Goal: Task Accomplishment & Management: Use online tool/utility

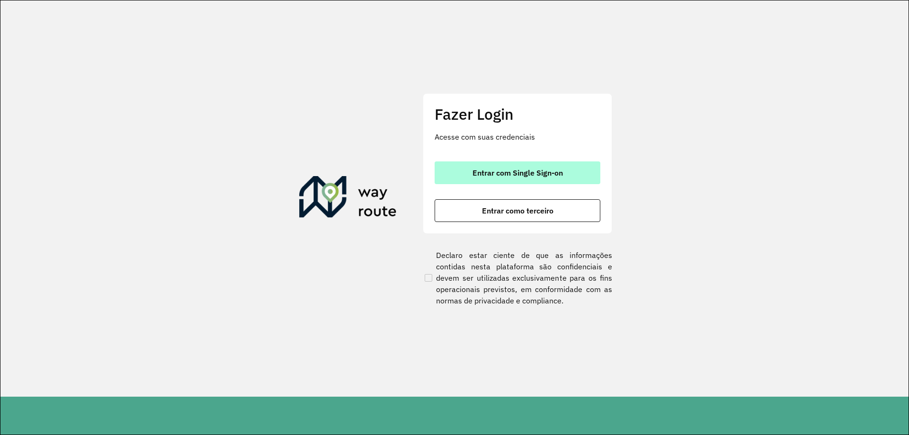
click at [513, 173] on span "Entrar com Single Sign-on" at bounding box center [517, 173] width 90 height 8
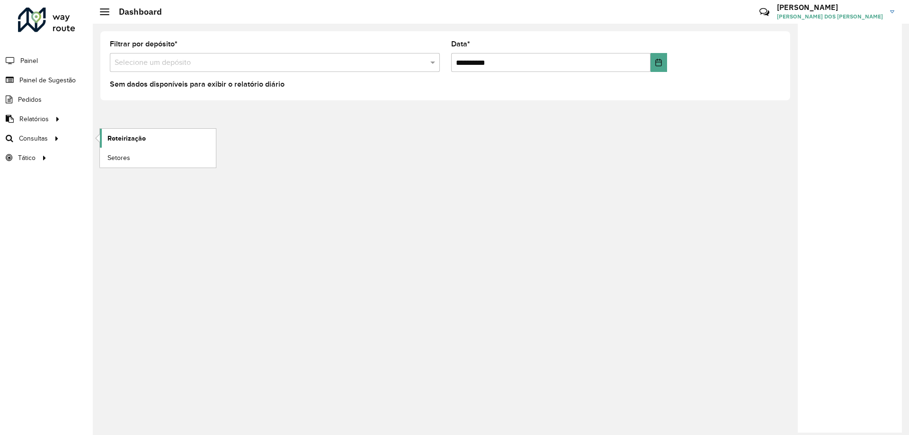
click at [130, 134] on span "Roteirização" at bounding box center [126, 139] width 38 height 10
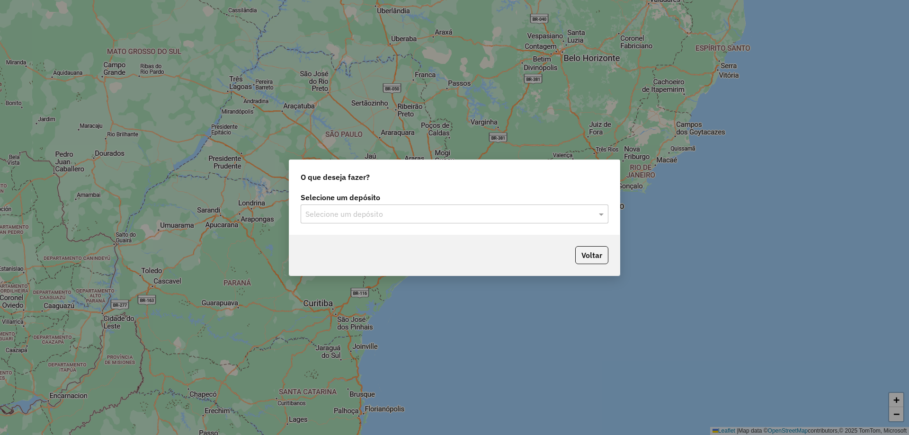
click at [566, 214] on input "text" at bounding box center [444, 214] width 279 height 11
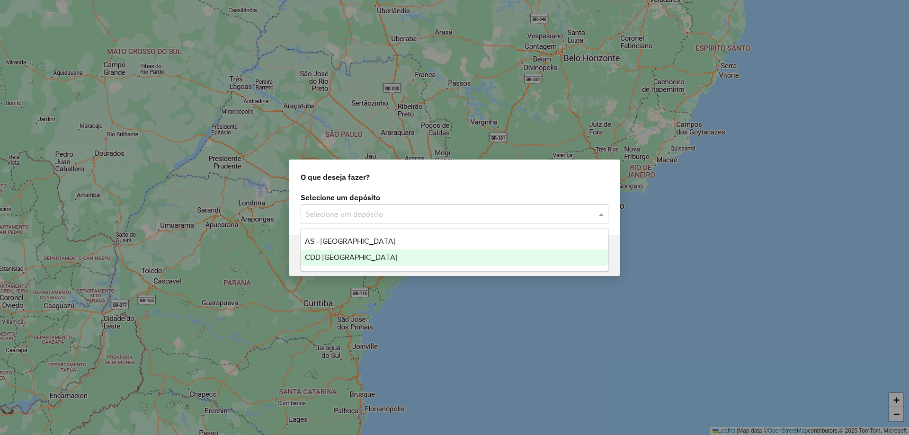
drag, startPoint x: 399, startPoint y: 259, endPoint x: 629, endPoint y: 338, distance: 243.3
click at [403, 262] on div "CDD [GEOGRAPHIC_DATA]" at bounding box center [454, 257] width 307 height 16
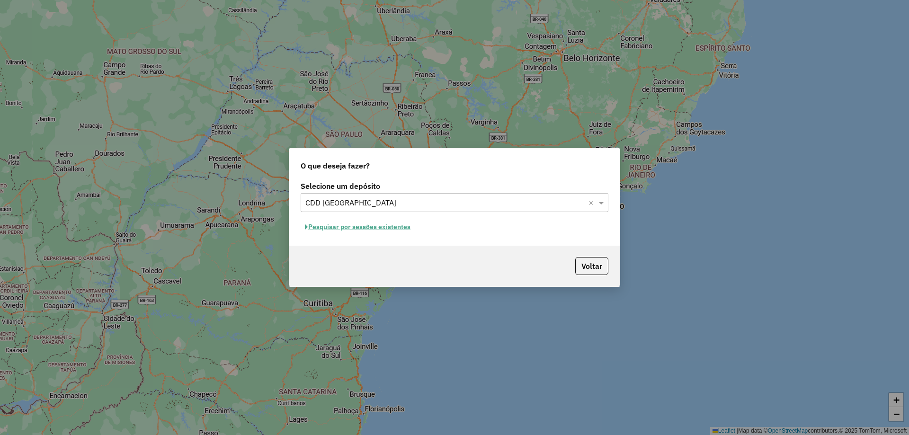
click at [508, 200] on input "text" at bounding box center [444, 202] width 279 height 11
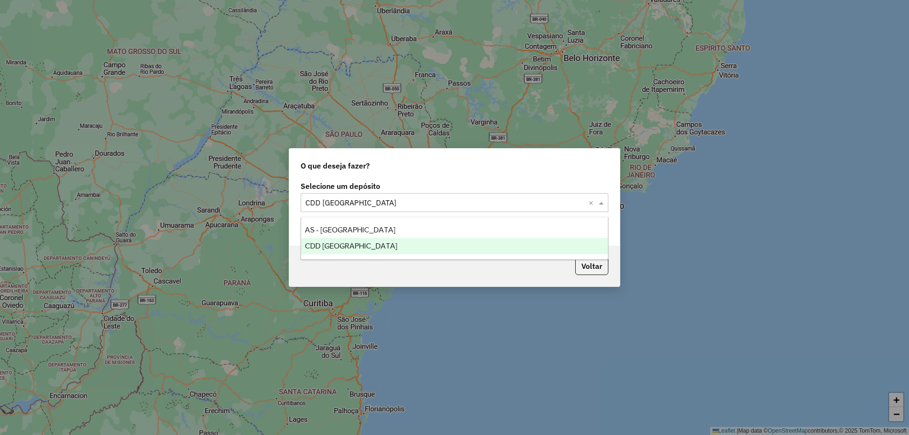
click at [376, 249] on div "CDD [GEOGRAPHIC_DATA]" at bounding box center [454, 246] width 307 height 16
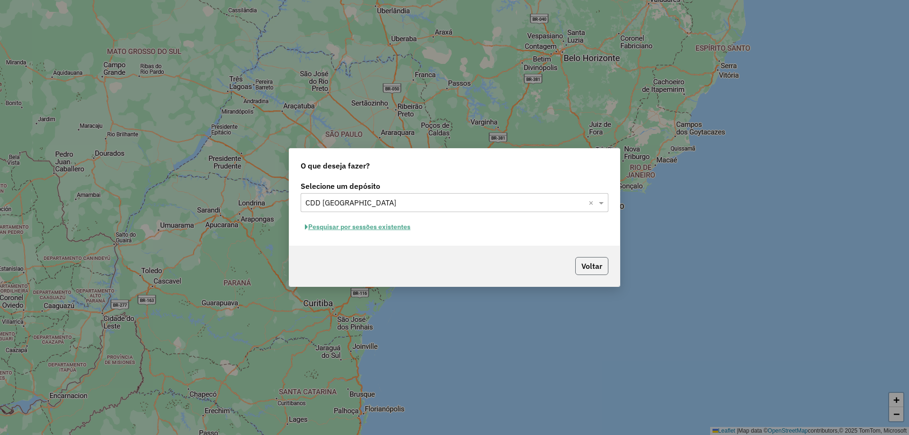
click at [583, 266] on button "Voltar" at bounding box center [591, 266] width 33 height 18
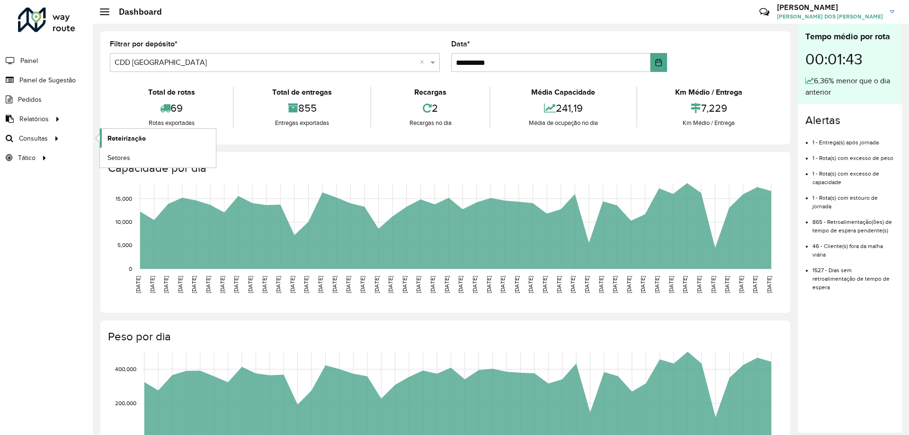
click at [132, 141] on span "Roteirização" at bounding box center [126, 139] width 38 height 10
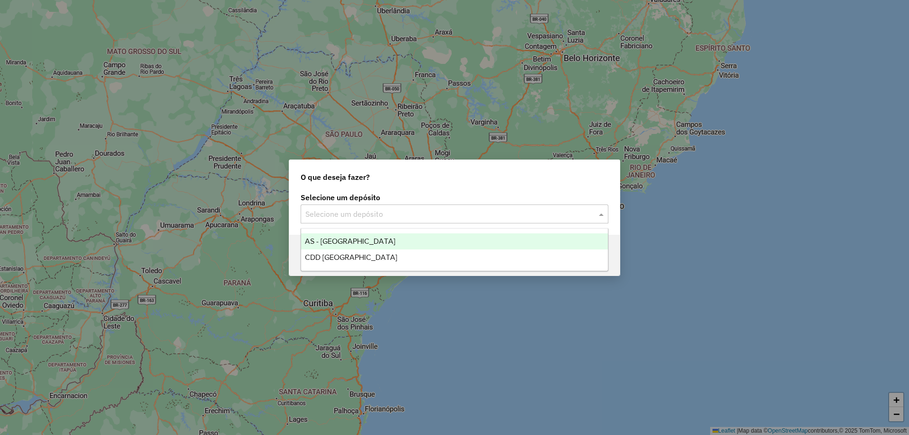
click at [566, 213] on input "text" at bounding box center [444, 214] width 279 height 11
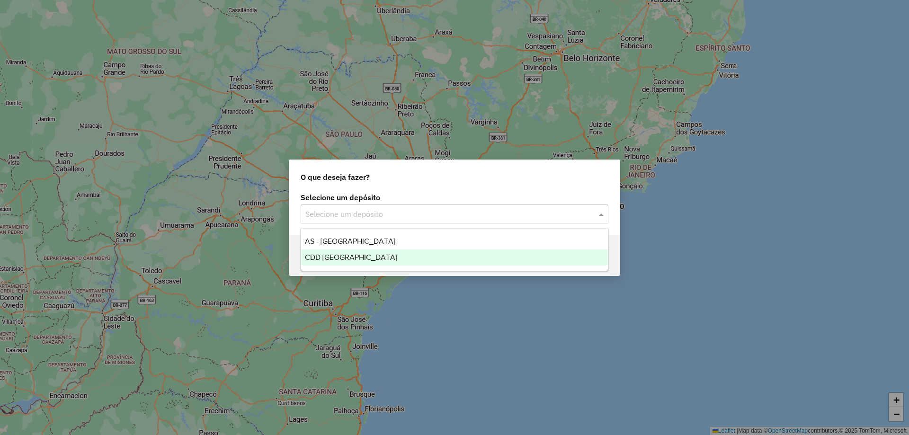
click at [418, 255] on div "CDD [GEOGRAPHIC_DATA]" at bounding box center [454, 257] width 307 height 16
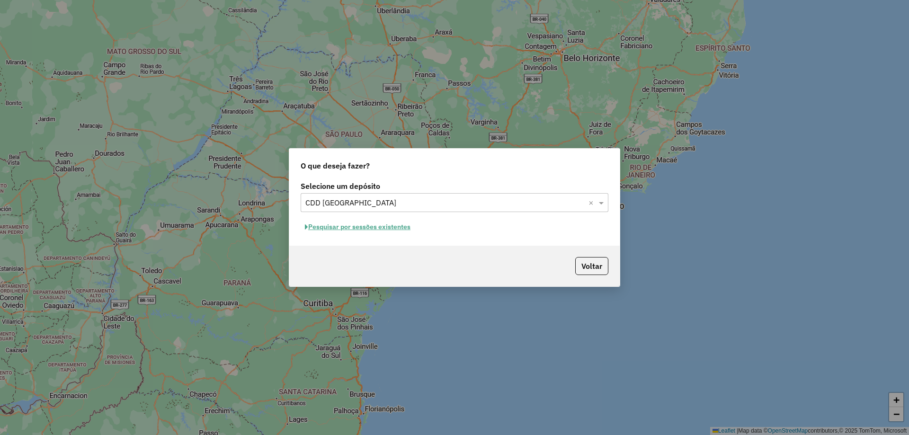
click at [397, 227] on button "Pesquisar por sessões existentes" at bounding box center [358, 227] width 114 height 15
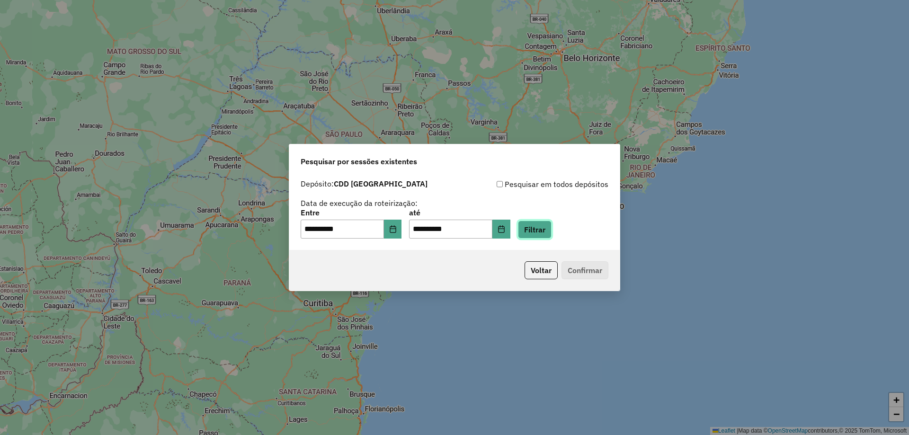
click at [546, 227] on button "Filtrar" at bounding box center [535, 230] width 34 height 18
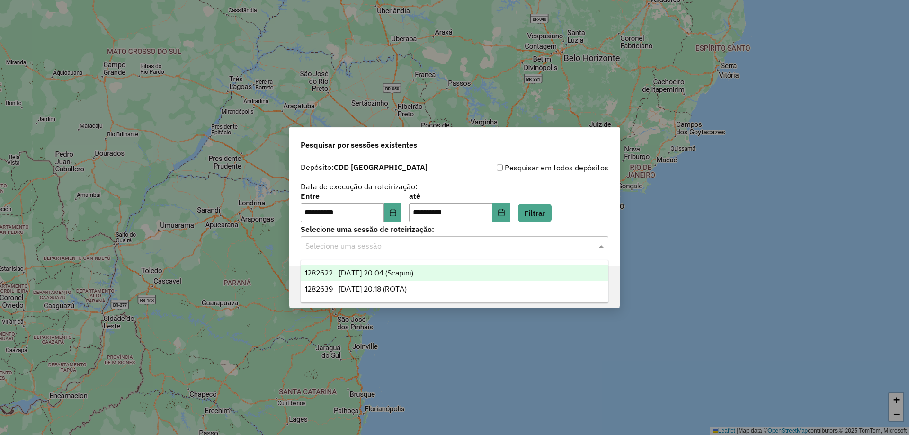
click at [478, 254] on div "Selecione uma sessão" at bounding box center [455, 245] width 308 height 19
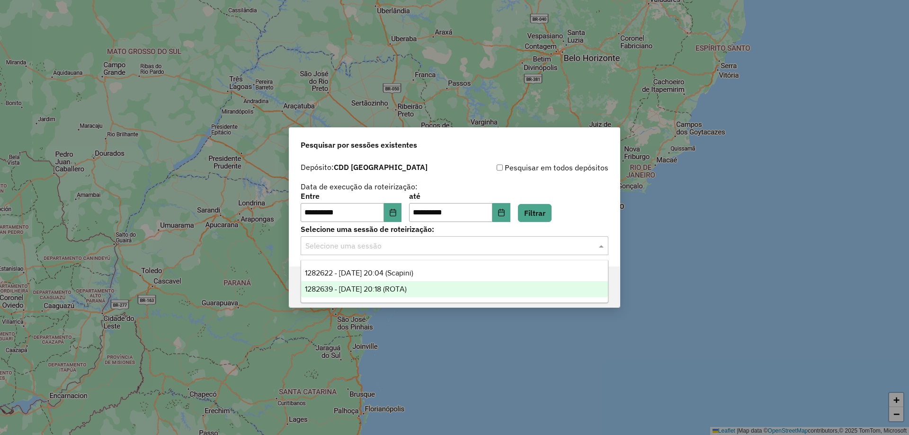
click at [407, 287] on span "1282639 - 25/09/2025 20:18 (ROTA)" at bounding box center [356, 289] width 102 height 8
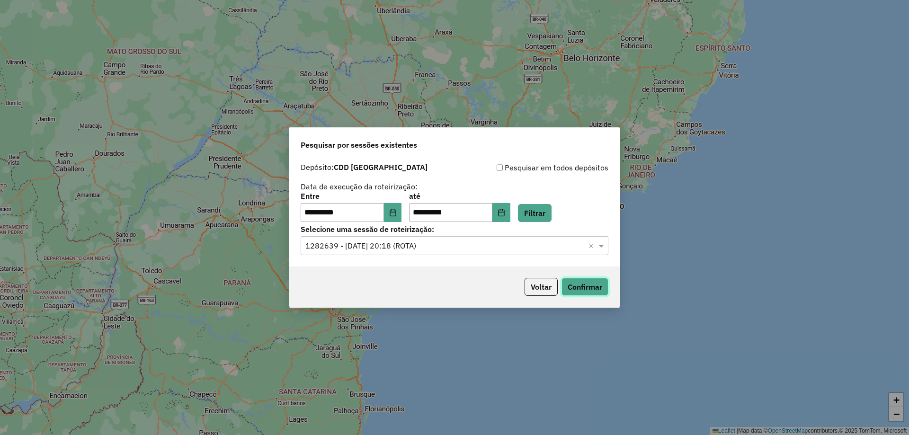
click at [578, 284] on button "Confirmar" at bounding box center [584, 287] width 47 height 18
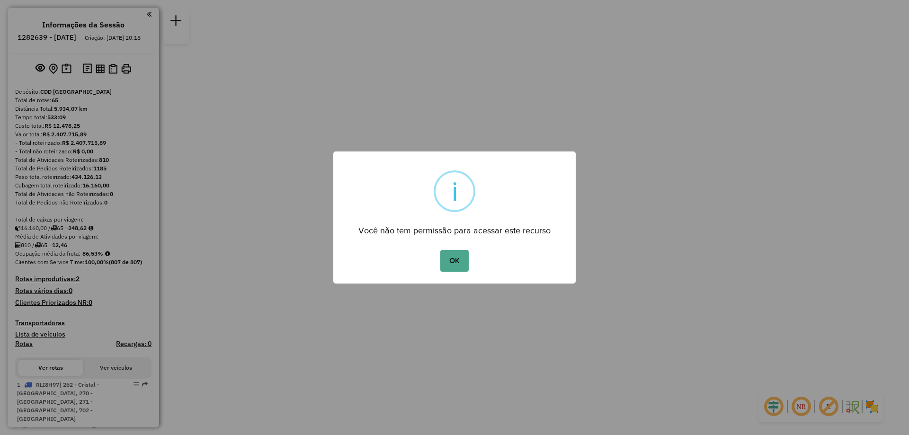
click at [440, 250] on button "OK" at bounding box center [454, 261] width 28 height 22
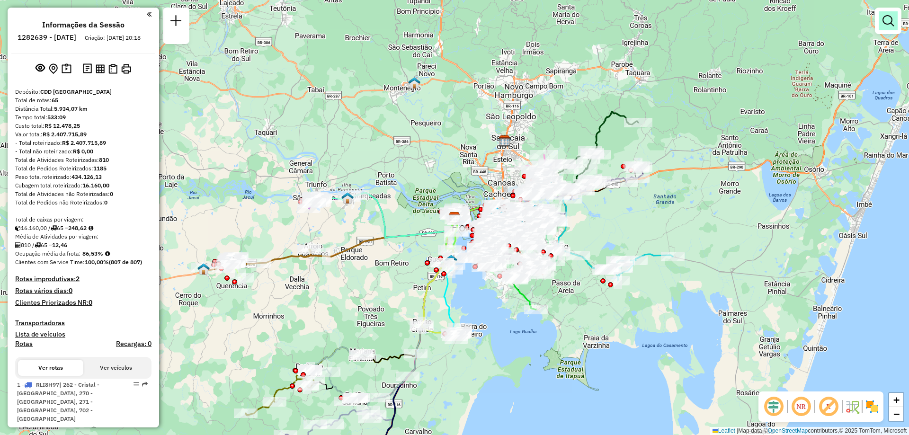
drag, startPoint x: 894, startPoint y: 34, endPoint x: 888, endPoint y: 27, distance: 9.8
click at [892, 34] on div "Janela de atendimento Grade de atendimento Capacidade Transportadoras Veículos …" at bounding box center [888, 25] width 27 height 35
click at [884, 20] on em at bounding box center [887, 20] width 11 height 11
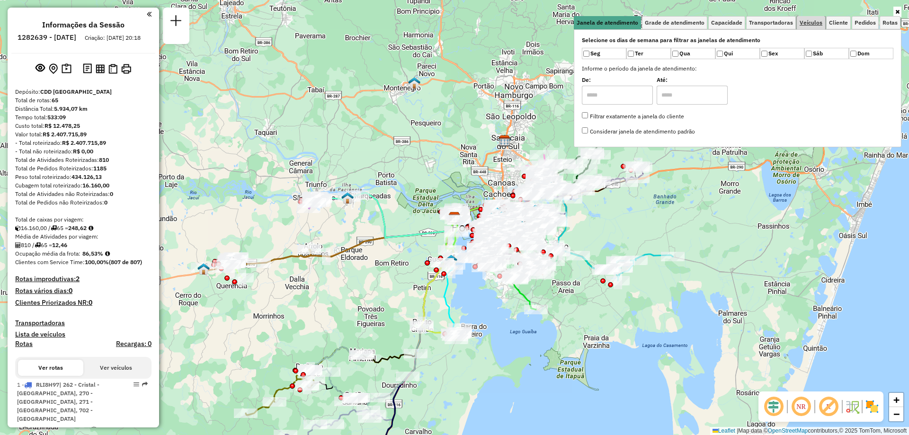
click at [805, 23] on span "Veículos" at bounding box center [811, 23] width 23 height 6
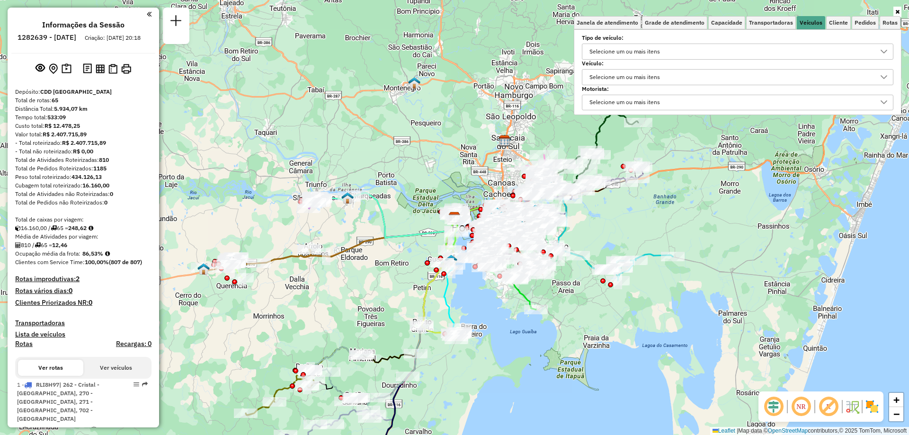
click at [619, 79] on div "Selecione um ou mais itens" at bounding box center [624, 77] width 77 height 15
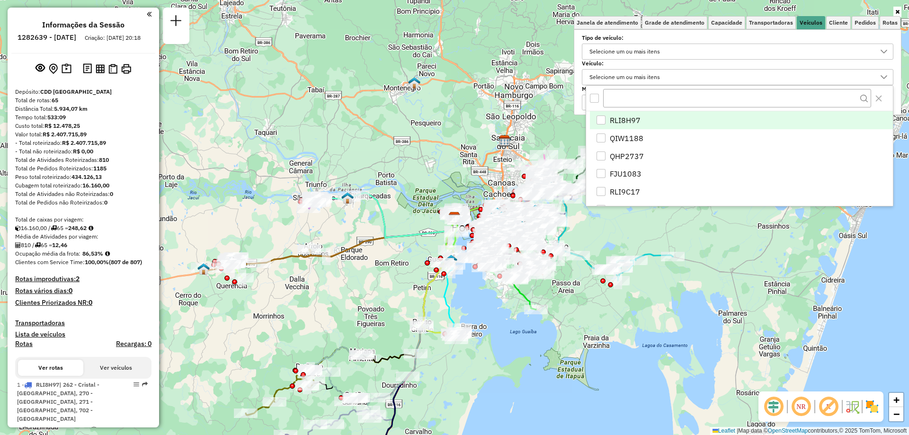
scroll to position [6, 33]
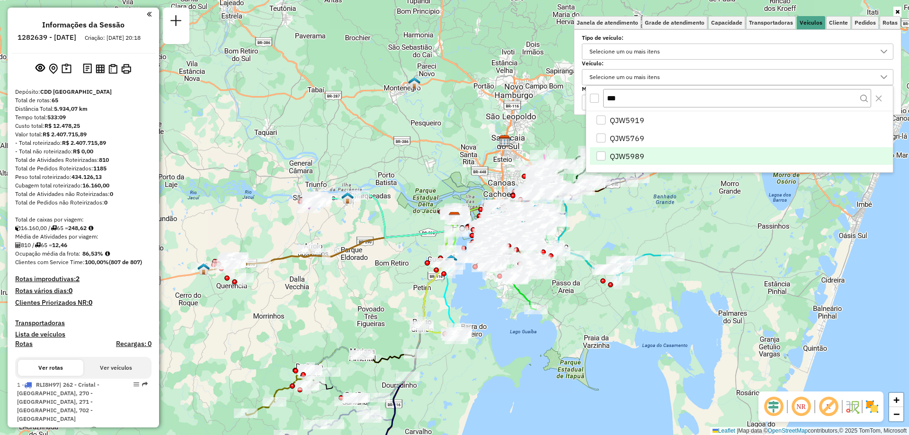
type input "***"
click at [613, 153] on span "QJW5989" at bounding box center [627, 156] width 35 height 11
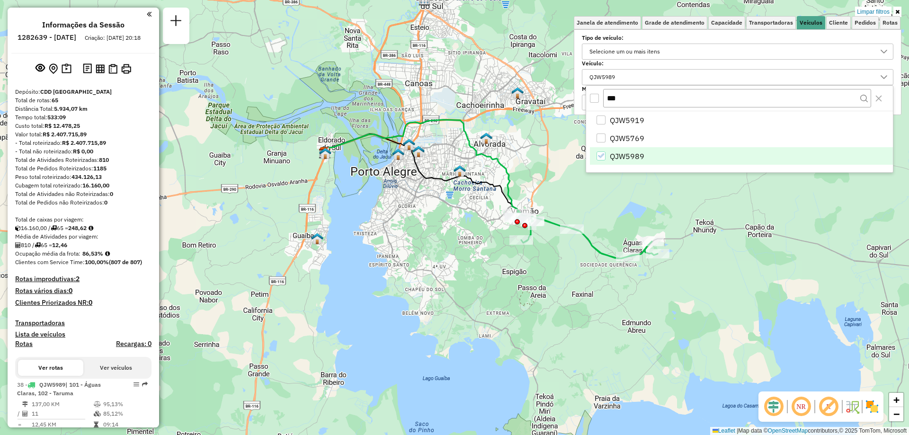
drag, startPoint x: 592, startPoint y: 223, endPoint x: 569, endPoint y: 246, distance: 32.8
click at [569, 246] on div "Limpar filtros Janela de atendimento Grade de atendimento Capacidade Transporta…" at bounding box center [454, 217] width 909 height 435
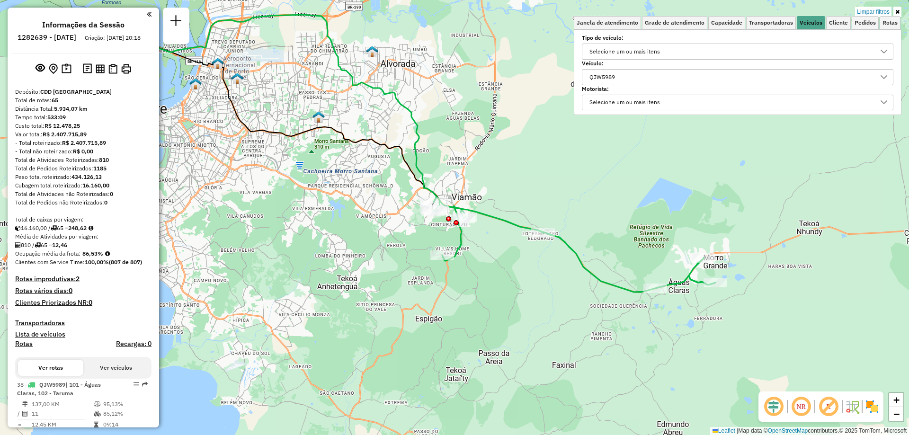
drag, startPoint x: 549, startPoint y: 265, endPoint x: 533, endPoint y: 301, distance: 40.0
click at [533, 301] on div "Limpar filtros Janela de atendimento Grade de atendimento Capacidade Transporta…" at bounding box center [454, 217] width 909 height 435
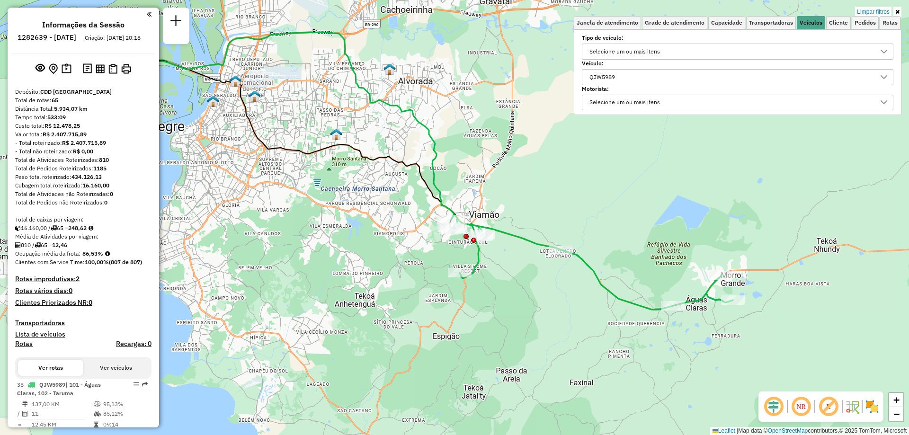
drag, startPoint x: 507, startPoint y: 317, endPoint x: 525, endPoint y: 335, distance: 24.8
click at [525, 335] on div "Limpar filtros Janela de atendimento Grade de atendimento Capacidade Transporta…" at bounding box center [454, 217] width 909 height 435
click at [627, 71] on div "QJW5989" at bounding box center [730, 77] width 289 height 15
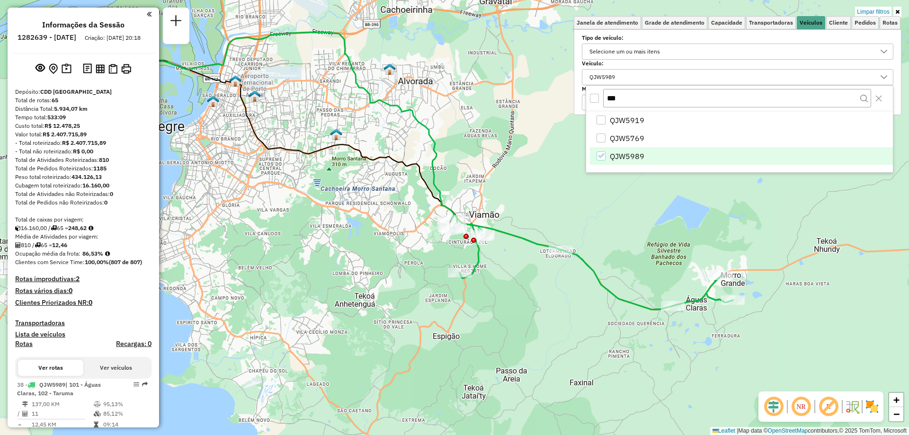
click at [602, 157] on icon "QJW5989" at bounding box center [600, 155] width 7 height 7
click at [601, 136] on div "QJW5769" at bounding box center [600, 138] width 9 height 9
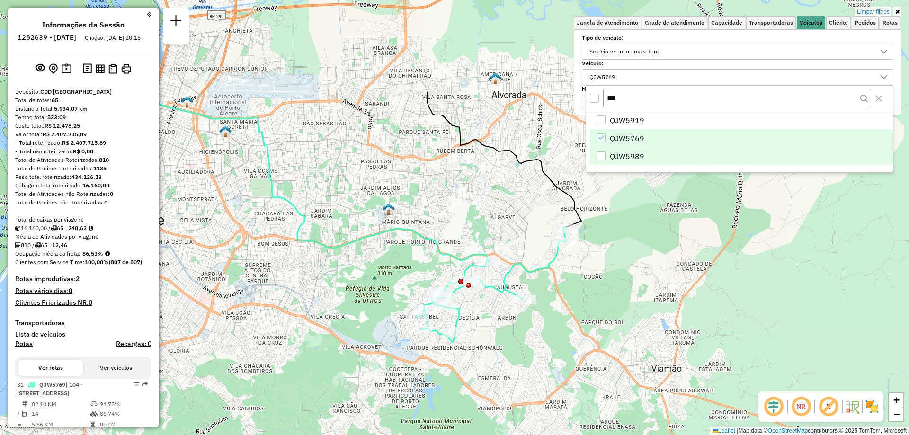
drag, startPoint x: 403, startPoint y: 219, endPoint x: 507, endPoint y: 353, distance: 170.1
click at [507, 353] on div "Limpar filtros Janela de atendimento Grade de atendimento Capacidade Transporta…" at bounding box center [454, 217] width 909 height 435
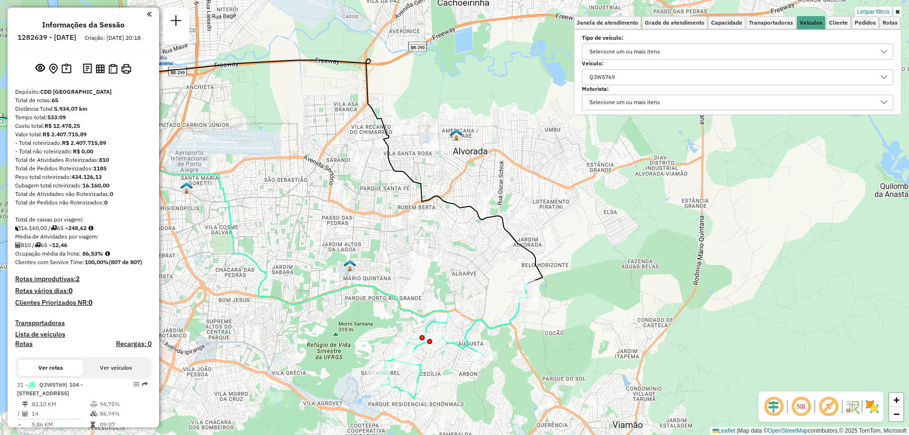
drag, startPoint x: 661, startPoint y: 238, endPoint x: 624, endPoint y: 294, distance: 67.4
click at [624, 294] on div "Limpar filtros Janela de atendimento Grade de atendimento Capacidade Transporta…" at bounding box center [454, 217] width 909 height 435
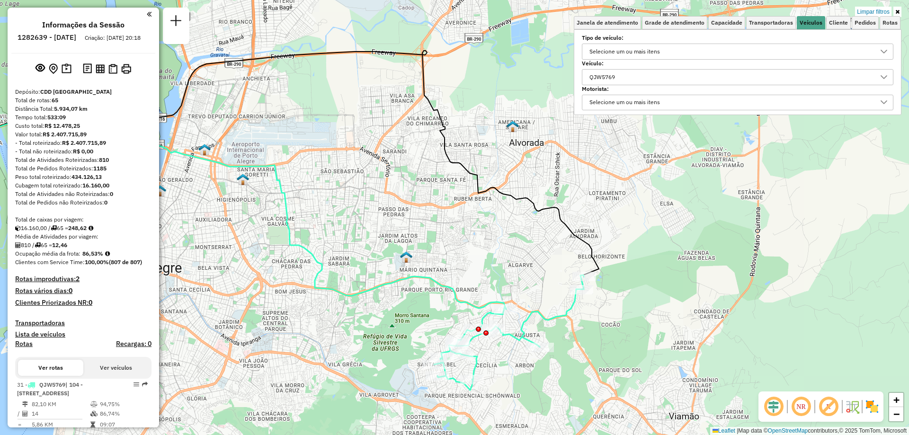
drag, startPoint x: 614, startPoint y: 317, endPoint x: 671, endPoint y: 310, distance: 58.3
click at [671, 310] on div "Limpar filtros Janela de atendimento Grade de atendimento Capacidade Transporta…" at bounding box center [454, 217] width 909 height 435
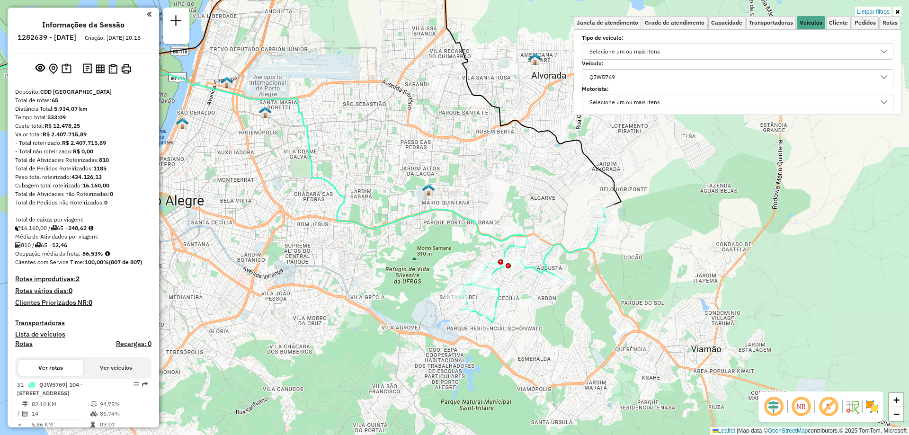
drag, startPoint x: 676, startPoint y: 316, endPoint x: 654, endPoint y: 254, distance: 65.9
click at [654, 254] on div "Limpar filtros Janela de atendimento Grade de atendimento Capacidade Transporta…" at bounding box center [454, 217] width 909 height 435
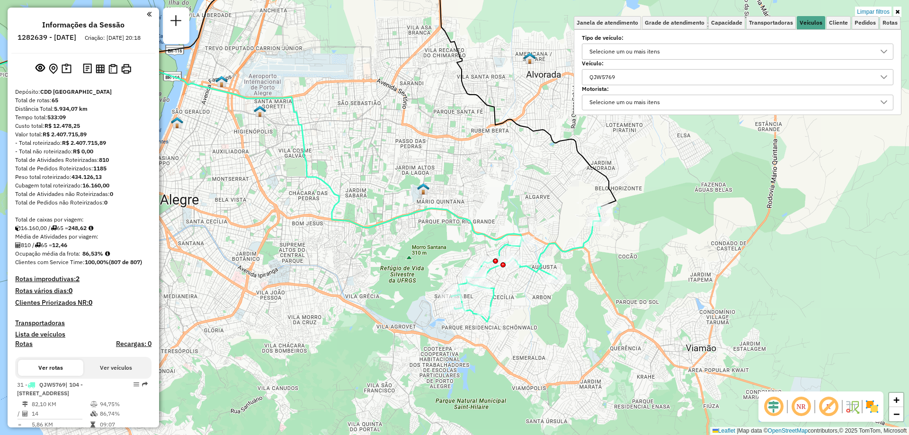
click at [657, 171] on div "Limpar filtros Janela de atendimento Grade de atendimento Capacidade Transporta…" at bounding box center [454, 217] width 909 height 435
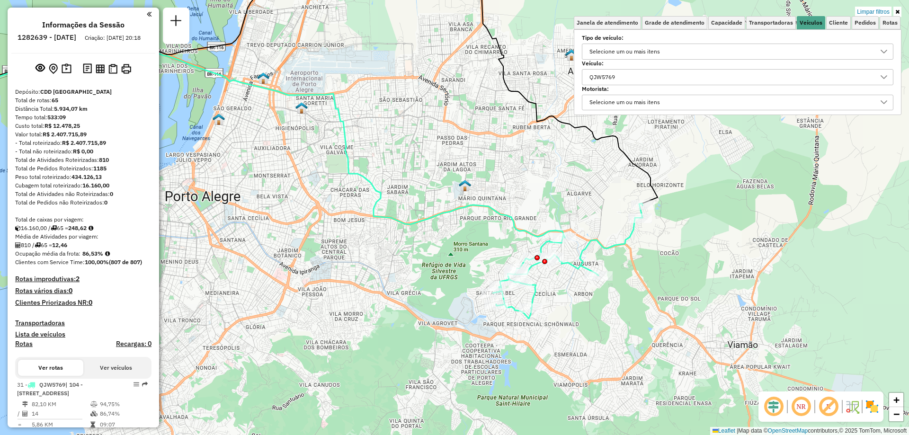
drag, startPoint x: 641, startPoint y: 249, endPoint x: 691, endPoint y: 275, distance: 56.5
click at [691, 275] on div "Limpar filtros Janela de atendimento Grade de atendimento Capacidade Transporta…" at bounding box center [454, 217] width 909 height 435
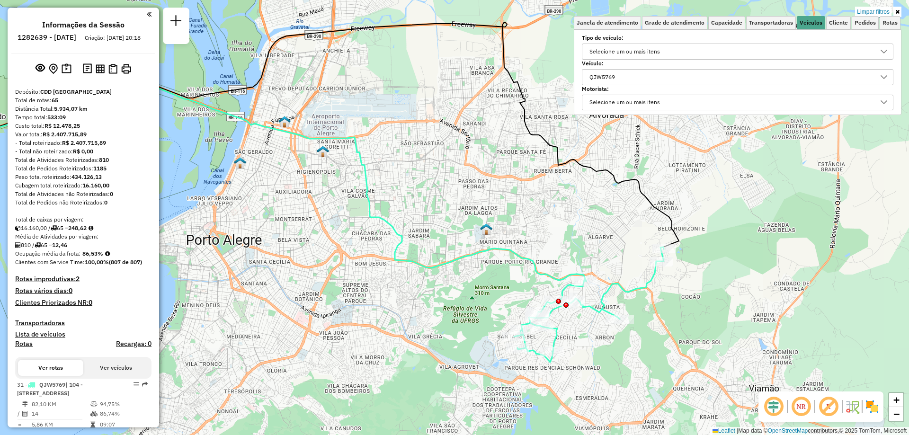
drag, startPoint x: 680, startPoint y: 261, endPoint x: 703, endPoint y: 306, distance: 50.4
click at [703, 306] on div "Limpar filtros Janela de atendimento Grade de atendimento Capacidade Transporta…" at bounding box center [454, 217] width 909 height 435
